Goal: Find specific page/section: Find specific page/section

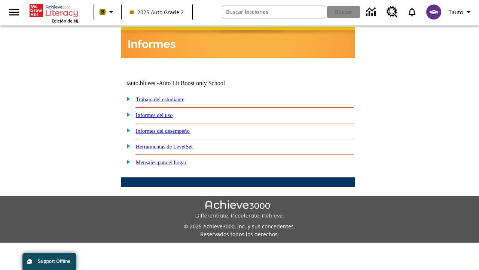
click at [169, 96] on link "Trabajo del estudiante" at bounding box center [160, 99] width 49 height 6
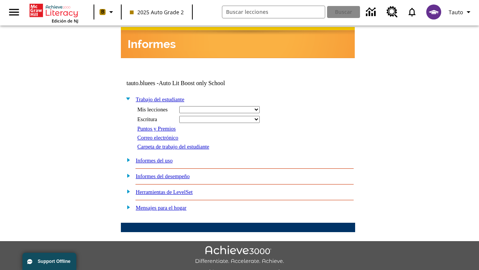
select select "/options/reports/?report_id=24&atype=14&section=2"
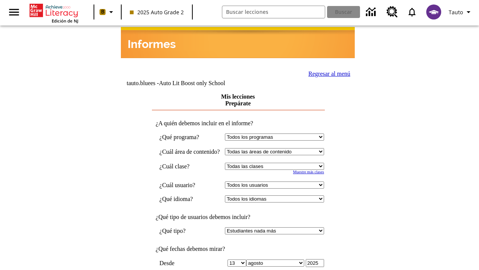
scroll to position [196, 0]
